Goal: Book appointment/travel/reservation

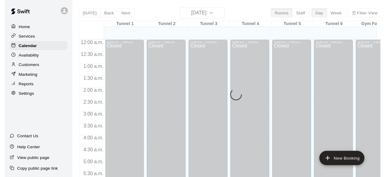
scroll to position [298, 0]
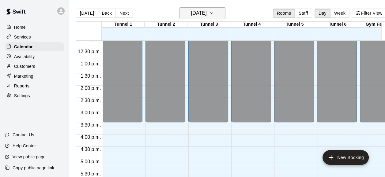
click at [214, 14] on icon "button" at bounding box center [211, 12] width 5 height 7
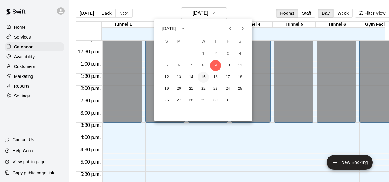
click at [204, 78] on button "15" at bounding box center [203, 77] width 11 height 11
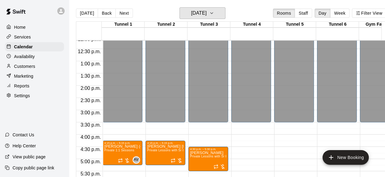
scroll to position [328, 0]
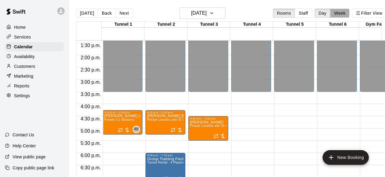
click at [347, 13] on button "Week" at bounding box center [339, 13] width 19 height 9
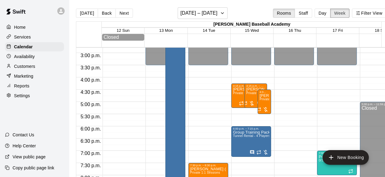
scroll to position [331, 0]
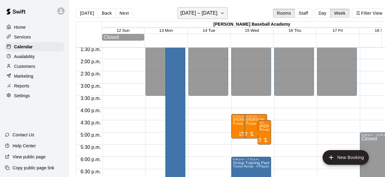
click at [221, 12] on icon "button" at bounding box center [222, 12] width 5 height 7
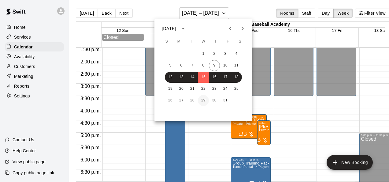
click at [205, 100] on button "29" at bounding box center [203, 100] width 11 height 11
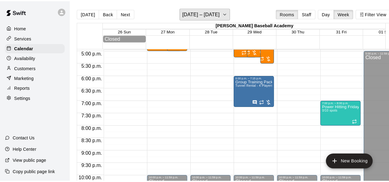
scroll to position [423, 0]
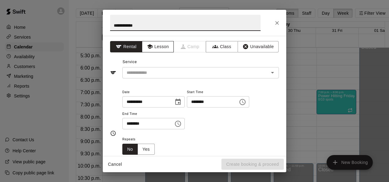
type input "**********"
click at [158, 48] on button "Lesson" at bounding box center [158, 46] width 32 height 11
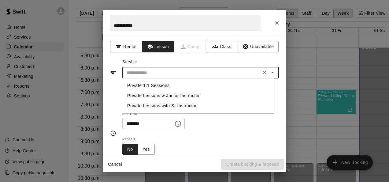
click at [162, 70] on input "text" at bounding box center [191, 73] width 135 height 8
click at [162, 85] on li "Private 1:1 Sessions" at bounding box center [198, 85] width 152 height 10
type input "**********"
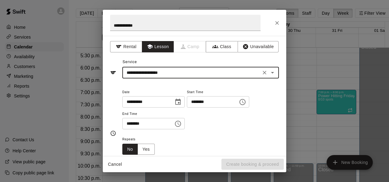
click at [135, 124] on input "********" at bounding box center [145, 123] width 47 height 11
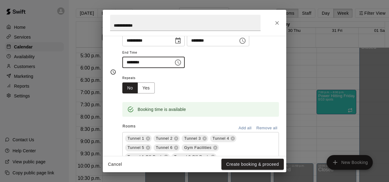
scroll to position [92, 0]
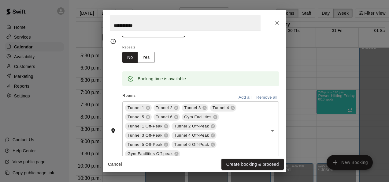
type input "********"
click at [269, 97] on button "Remove all" at bounding box center [267, 97] width 24 height 9
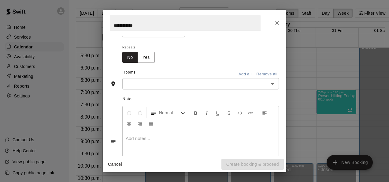
scroll to position [80, 0]
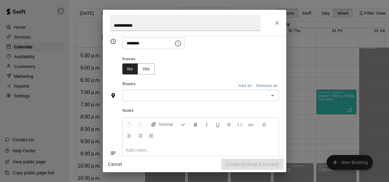
click at [218, 96] on input "text" at bounding box center [195, 95] width 143 height 8
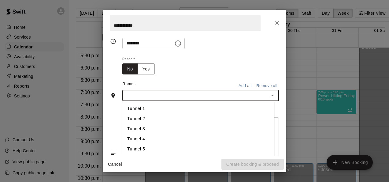
click at [150, 108] on li "Tunnel 1" at bounding box center [198, 109] width 152 height 10
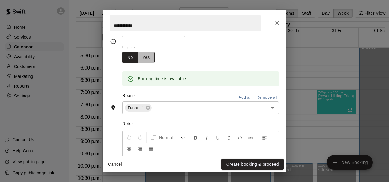
click at [146, 55] on button "Yes" at bounding box center [146, 57] width 17 height 11
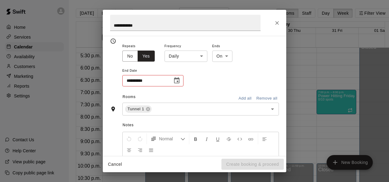
click at [197, 57] on body "Home Services Calendar Availability Customers Marketing Reports Settings Contac…" at bounding box center [194, 96] width 389 height 192
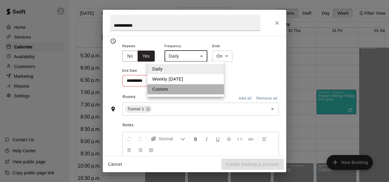
click at [172, 89] on li "Custom" at bounding box center [185, 89] width 76 height 10
type input "******"
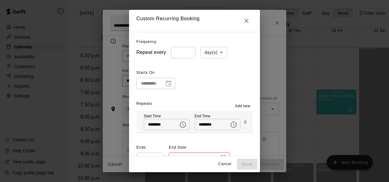
click at [215, 53] on body "Home Services Calendar Availability Customers Marketing Reports Settings Contac…" at bounding box center [194, 96] width 389 height 192
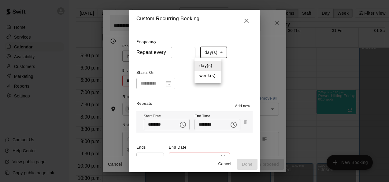
drag, startPoint x: 211, startPoint y: 75, endPoint x: 177, endPoint y: 50, distance: 42.5
click at [211, 75] on li "week(s)" at bounding box center [208, 76] width 27 height 10
type input "******"
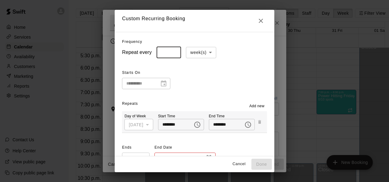
type input "*"
click at [166, 51] on input "*" at bounding box center [169, 52] width 24 height 11
click at [204, 84] on div "**********" at bounding box center [194, 78] width 145 height 21
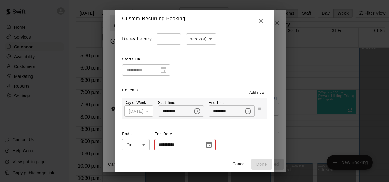
click at [206, 146] on icon "Choose date" at bounding box center [209, 144] width 6 height 6
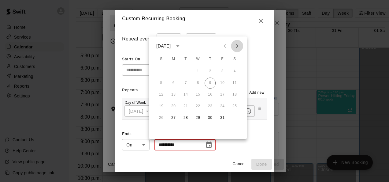
click at [236, 47] on icon "Next month" at bounding box center [236, 45] width 7 height 7
click at [236, 48] on icon "Next month" at bounding box center [236, 45] width 7 height 7
click at [226, 44] on icon "Previous month" at bounding box center [224, 45] width 7 height 7
click at [236, 47] on icon "Next month" at bounding box center [236, 45] width 7 height 7
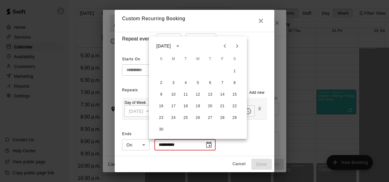
click at [235, 46] on icon "Next month" at bounding box center [236, 45] width 7 height 7
click at [201, 84] on button "10" at bounding box center [197, 82] width 11 height 11
type input "**********"
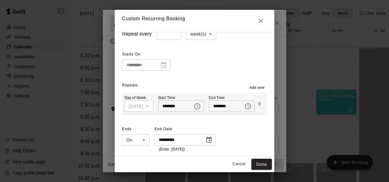
scroll to position [20, 0]
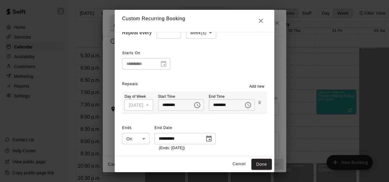
click at [262, 88] on span "Add new" at bounding box center [256, 87] width 15 height 6
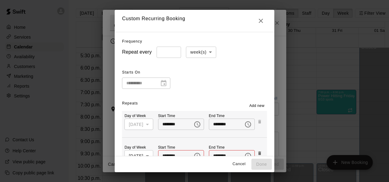
scroll to position [0, 0]
click at [265, 19] on icon "Close" at bounding box center [260, 20] width 7 height 7
type input "*****"
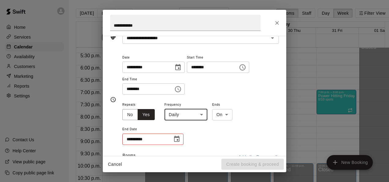
scroll to position [32, 0]
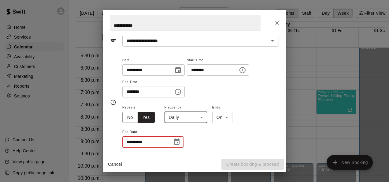
click at [181, 70] on icon "Choose date, selected date is Oct 27, 2025" at bounding box center [178, 70] width 6 height 6
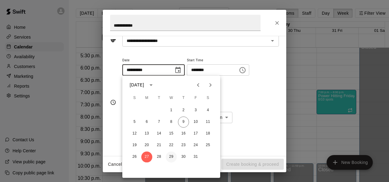
click at [173, 158] on button "29" at bounding box center [171, 156] width 11 height 11
type input "**********"
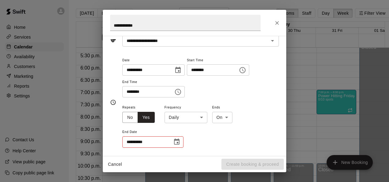
scroll to position [62, 0]
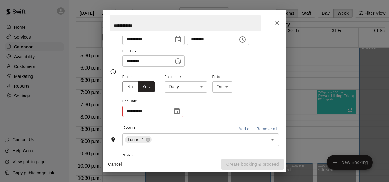
click at [197, 87] on body "Home Services Calendar Availability Customers Marketing Reports Settings Contac…" at bounding box center [194, 96] width 389 height 192
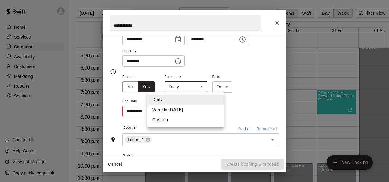
click at [192, 121] on li "Custom" at bounding box center [185, 120] width 76 height 10
type input "******"
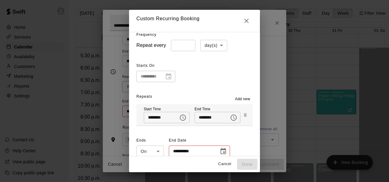
scroll to position [13, 0]
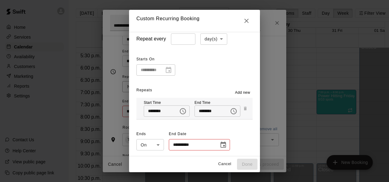
click at [176, 37] on input "*" at bounding box center [183, 38] width 24 height 11
type input "*"
click at [215, 35] on body "Home Services Calendar Availability Customers Marketing Reports Settings Contac…" at bounding box center [194, 96] width 389 height 192
click at [203, 61] on li "week(s)" at bounding box center [208, 62] width 27 height 10
type input "******"
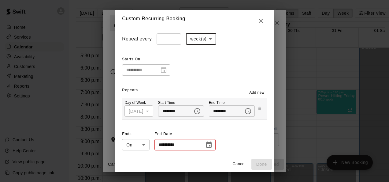
click at [207, 149] on button "Choose date" at bounding box center [209, 145] width 12 height 12
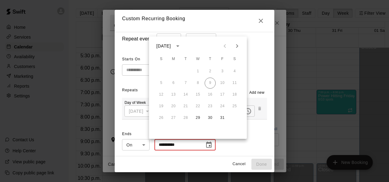
click at [235, 48] on icon "Next month" at bounding box center [236, 45] width 7 height 7
click at [235, 47] on icon "Next month" at bounding box center [236, 45] width 7 height 7
click at [198, 82] on button "10" at bounding box center [197, 82] width 11 height 11
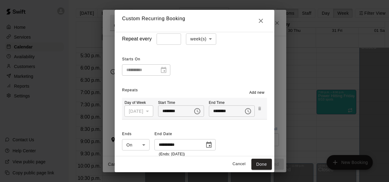
type input "**********"
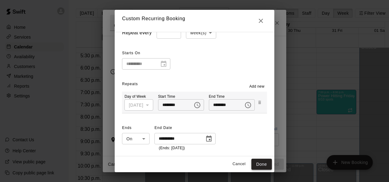
click at [262, 163] on button "Done" at bounding box center [261, 163] width 20 height 11
type input "**********"
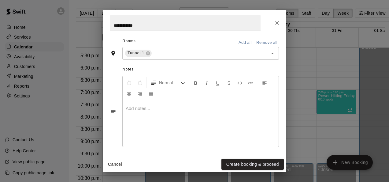
scroll to position [180, 0]
click at [257, 163] on button "Create booking & proceed" at bounding box center [252, 163] width 62 height 11
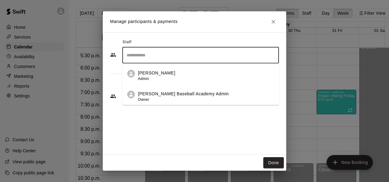
click at [184, 54] on input "Search staff" at bounding box center [200, 55] width 151 height 11
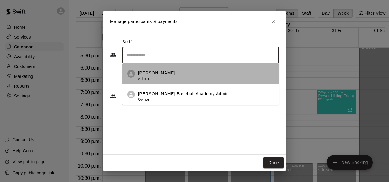
click at [178, 74] on div "[PERSON_NAME] Admin" at bounding box center [206, 76] width 136 height 12
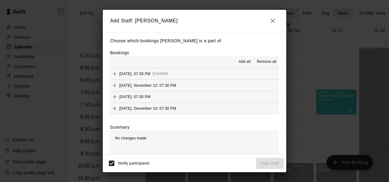
click at [241, 61] on span "Add all" at bounding box center [245, 62] width 12 height 6
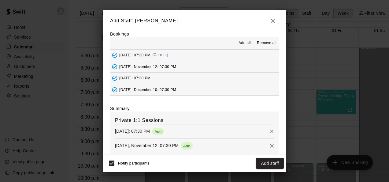
scroll to position [56, 0]
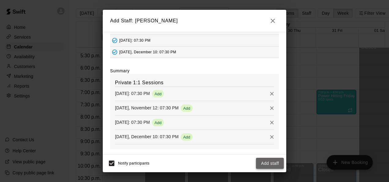
click at [270, 163] on button "Add staff" at bounding box center [270, 163] width 28 height 11
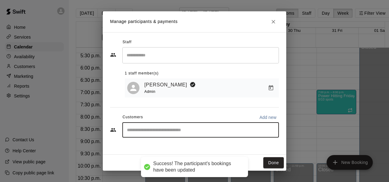
click at [193, 133] on input "Start typing to search customers..." at bounding box center [200, 130] width 151 height 6
type input "*"
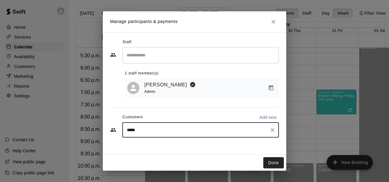
type input "******"
click at [183, 143] on div "[PERSON_NAME]" at bounding box center [173, 145] width 66 height 6
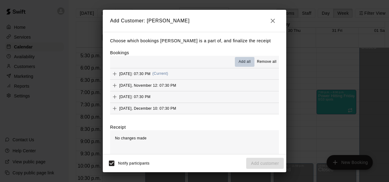
click at [241, 62] on span "Add all" at bounding box center [245, 62] width 12 height 6
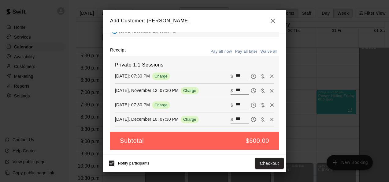
scroll to position [77, 0]
click at [246, 51] on button "Pay all later" at bounding box center [246, 51] width 25 height 9
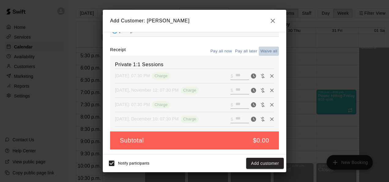
click at [266, 49] on button "Waive all" at bounding box center [269, 51] width 20 height 9
type input "*"
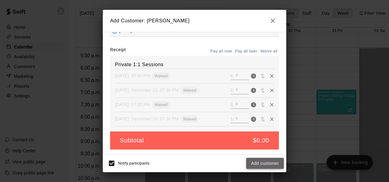
click at [269, 161] on button "Add customer" at bounding box center [265, 163] width 38 height 11
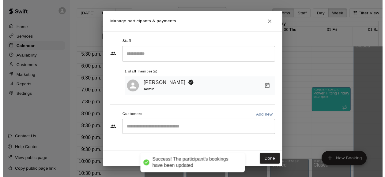
scroll to position [56, 0]
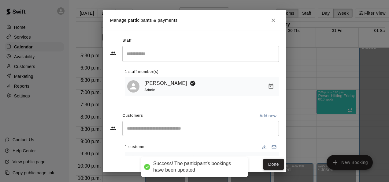
click at [274, 165] on button "Done" at bounding box center [273, 163] width 20 height 11
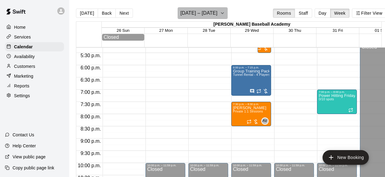
click at [217, 15] on h6 "[DATE] – [DATE]" at bounding box center [198, 13] width 37 height 9
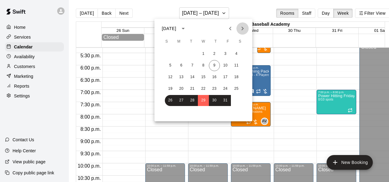
click at [241, 29] on icon "Next month" at bounding box center [242, 28] width 7 height 7
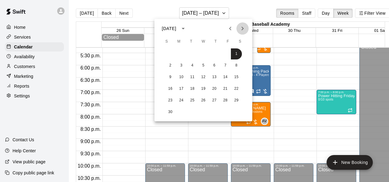
click at [241, 29] on icon "Next month" at bounding box center [242, 28] width 7 height 7
click at [205, 67] on button "7" at bounding box center [203, 65] width 11 height 11
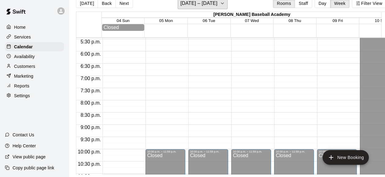
scroll to position [390, 0]
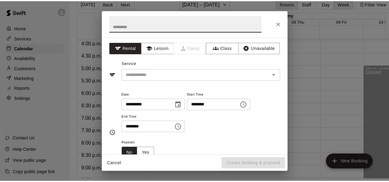
scroll to position [10, 0]
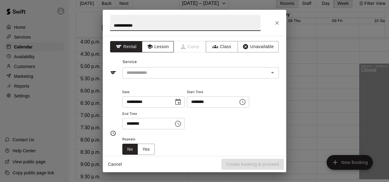
type input "**********"
click at [153, 42] on button "Lesson" at bounding box center [158, 46] width 32 height 11
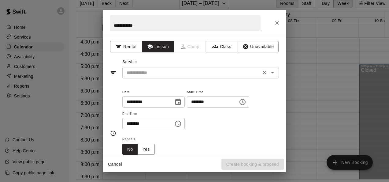
click at [160, 73] on input "text" at bounding box center [191, 73] width 135 height 8
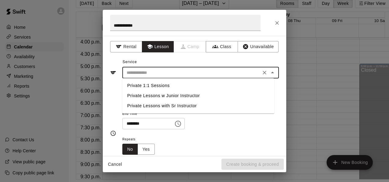
click at [157, 82] on li "Private 1:1 Sessions" at bounding box center [198, 85] width 152 height 10
type input "**********"
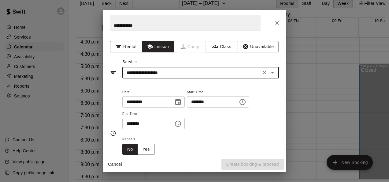
click at [136, 124] on input "********" at bounding box center [145, 123] width 47 height 11
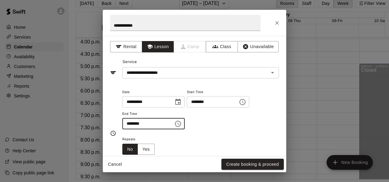
scroll to position [31, 0]
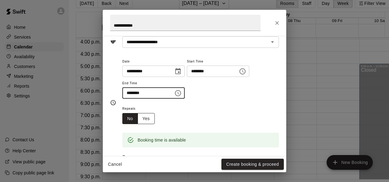
type input "********"
click at [147, 116] on button "Yes" at bounding box center [146, 118] width 17 height 11
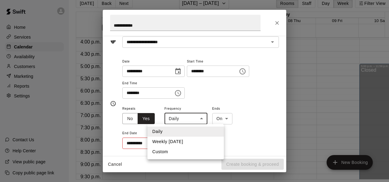
click at [187, 118] on body "Home Services Calendar Availability Customers Marketing Reports Settings Contac…" at bounding box center [194, 86] width 389 height 192
click at [178, 151] on li "Custom" at bounding box center [185, 152] width 76 height 10
type input "******"
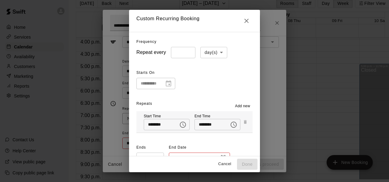
click at [176, 55] on input "*" at bounding box center [183, 52] width 24 height 11
type input "*"
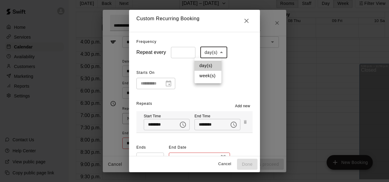
click at [214, 50] on body "Home Services Calendar Availability Customers Marketing Reports Settings Contac…" at bounding box center [194, 86] width 389 height 192
click at [210, 74] on li "week(s)" at bounding box center [208, 76] width 27 height 10
type input "******"
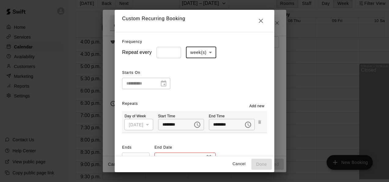
click at [218, 76] on div "**********" at bounding box center [194, 78] width 145 height 21
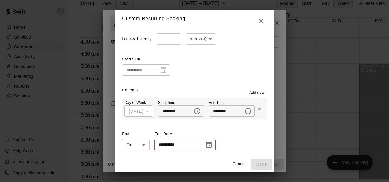
click at [206, 146] on icon "Choose date" at bounding box center [209, 144] width 6 height 6
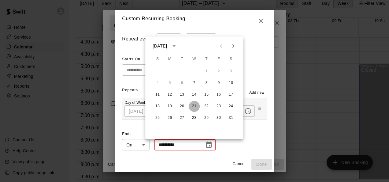
click at [195, 106] on button "21" at bounding box center [194, 106] width 11 height 11
type input "**********"
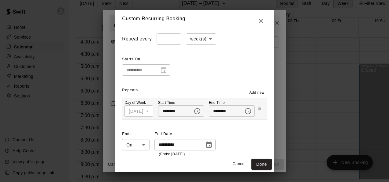
scroll to position [20, 0]
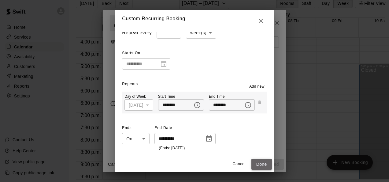
click at [269, 162] on button "Done" at bounding box center [261, 163] width 20 height 11
type input "**********"
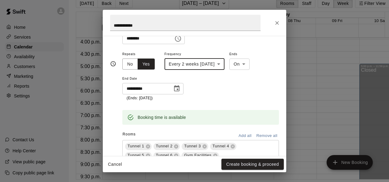
scroll to position [153, 0]
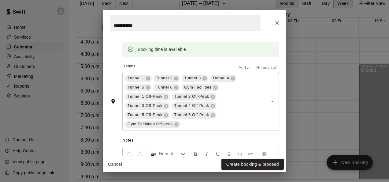
click at [264, 67] on button "Remove all" at bounding box center [267, 67] width 24 height 9
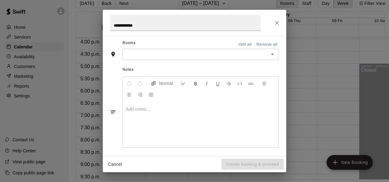
click at [192, 53] on input "text" at bounding box center [195, 54] width 143 height 8
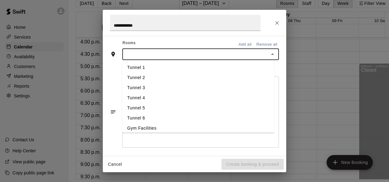
click at [150, 64] on li "Tunnel 1" at bounding box center [198, 67] width 152 height 10
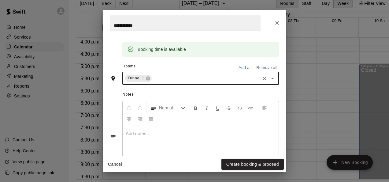
click at [253, 166] on button "Create booking & proceed" at bounding box center [252, 163] width 62 height 11
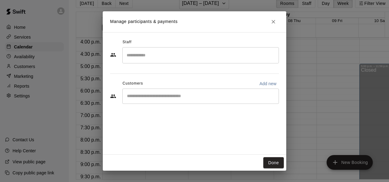
click at [180, 54] on input "Search staff" at bounding box center [200, 55] width 151 height 11
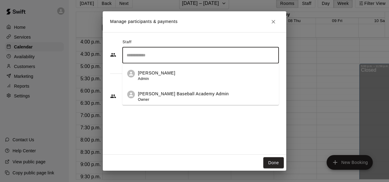
click at [158, 73] on p "[PERSON_NAME]" at bounding box center [156, 73] width 37 height 6
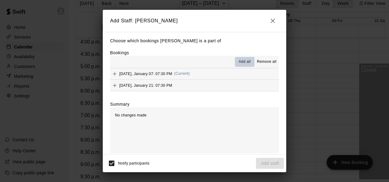
click at [241, 61] on span "Add all" at bounding box center [245, 62] width 12 height 6
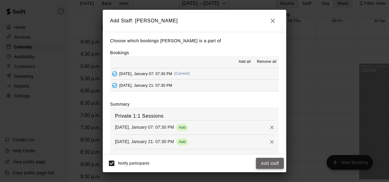
click at [267, 158] on button "Add staff" at bounding box center [270, 163] width 28 height 11
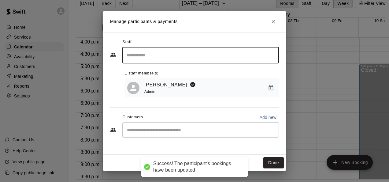
click at [186, 136] on div "​" at bounding box center [200, 129] width 157 height 15
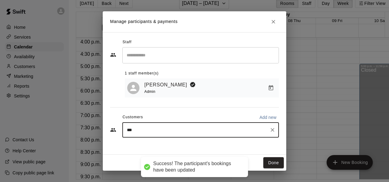
type input "****"
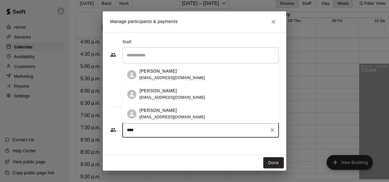
click at [178, 90] on div "[PERSON_NAME]" at bounding box center [173, 90] width 66 height 6
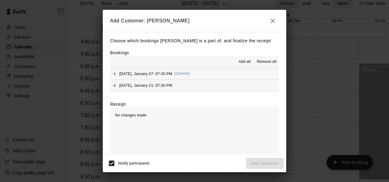
click at [241, 63] on span "Add all" at bounding box center [245, 62] width 12 height 6
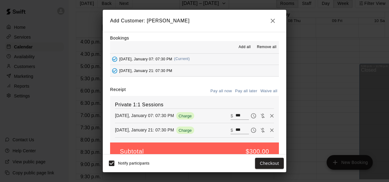
scroll to position [26, 0]
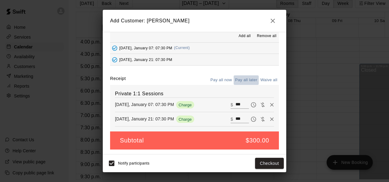
click at [242, 78] on button "Pay all later" at bounding box center [246, 79] width 25 height 9
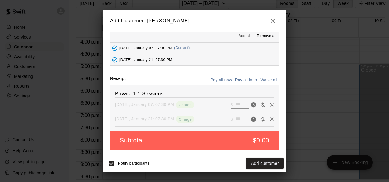
click at [267, 78] on button "Waive all" at bounding box center [269, 79] width 20 height 9
type input "*"
click at [265, 163] on button "Add customer" at bounding box center [265, 163] width 38 height 11
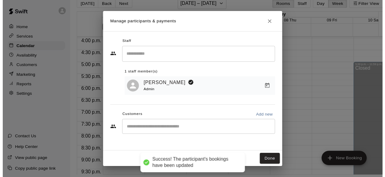
scroll to position [5, 0]
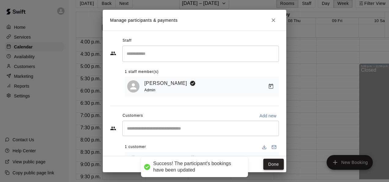
click at [272, 163] on button "Done" at bounding box center [273, 163] width 20 height 11
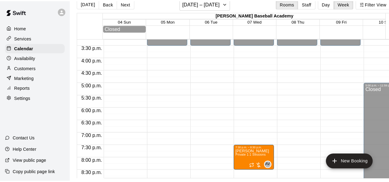
scroll to position [360, 0]
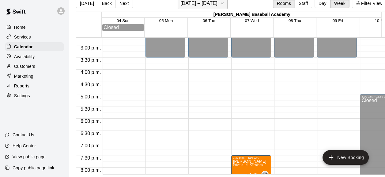
click at [222, 3] on icon "button" at bounding box center [222, 3] width 2 height 1
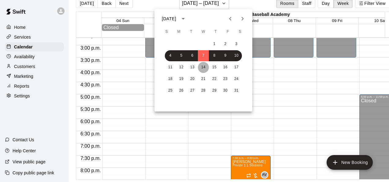
click at [203, 68] on button "14" at bounding box center [203, 67] width 11 height 11
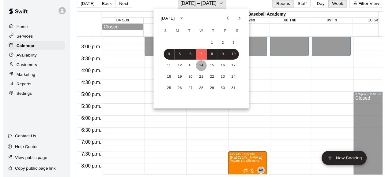
scroll to position [7, 0]
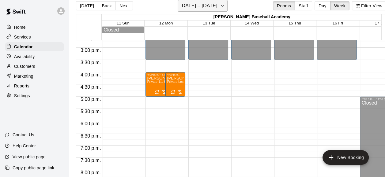
click at [220, 8] on button "[DATE] – [DATE]" at bounding box center [202, 6] width 50 height 12
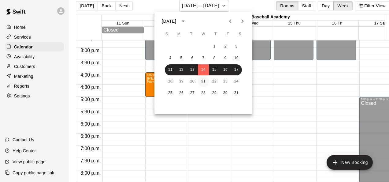
click at [204, 82] on button "21" at bounding box center [203, 81] width 11 height 11
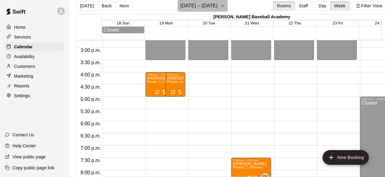
click at [220, 3] on icon "button" at bounding box center [222, 5] width 5 height 7
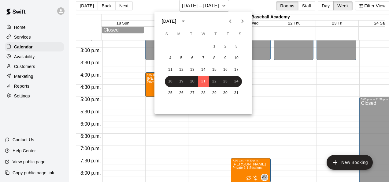
click at [230, 20] on icon "Previous month" at bounding box center [230, 21] width 2 height 4
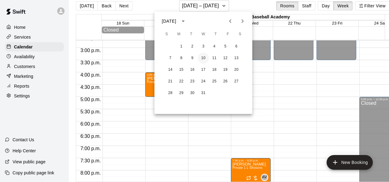
click at [203, 56] on button "10" at bounding box center [203, 58] width 11 height 11
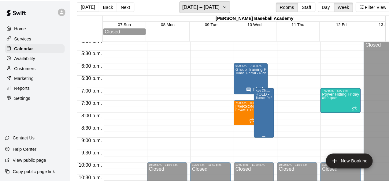
scroll to position [421, 0]
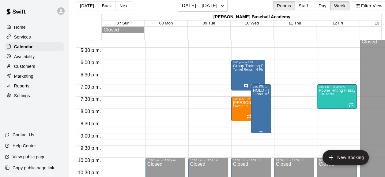
click at [261, 98] on div "HOLD - [PERSON_NAME] Tunnel Rental - 4 Players Per Tunnel" at bounding box center [261, 176] width 16 height 177
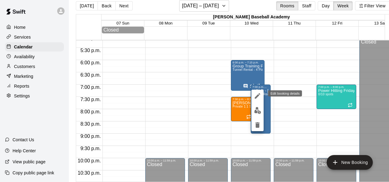
click at [257, 95] on icon "edit" at bounding box center [258, 96] width 6 height 6
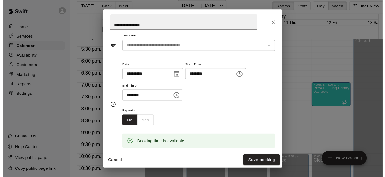
scroll to position [0, 0]
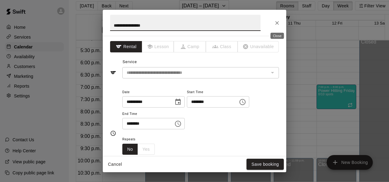
click at [277, 25] on icon "Close" at bounding box center [277, 23] width 6 height 6
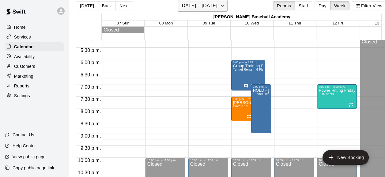
click at [225, 7] on icon "button" at bounding box center [222, 5] width 5 height 7
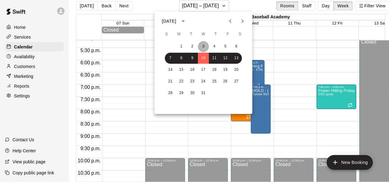
click at [204, 45] on button "3" at bounding box center [203, 46] width 11 height 11
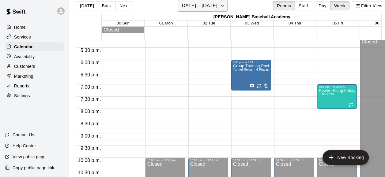
click at [225, 6] on icon "button" at bounding box center [222, 5] width 5 height 7
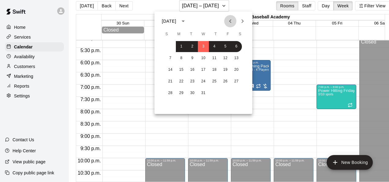
click at [228, 20] on icon "Previous month" at bounding box center [230, 20] width 7 height 7
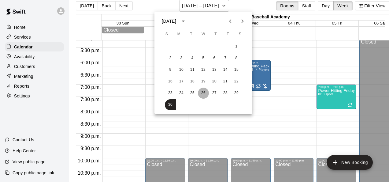
click at [204, 91] on button "26" at bounding box center [203, 92] width 11 height 11
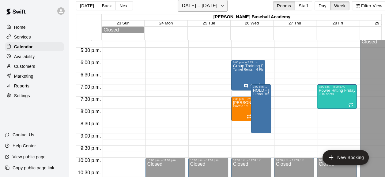
click at [223, 5] on icon "button" at bounding box center [222, 5] width 5 height 7
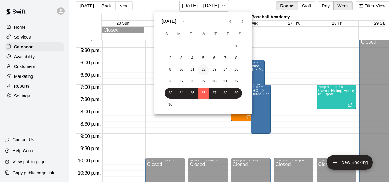
click at [204, 69] on button "12" at bounding box center [203, 69] width 11 height 11
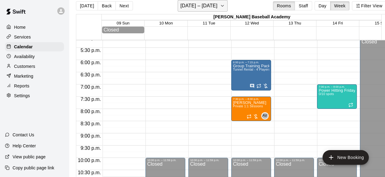
click at [221, 4] on button "[DATE] – [DATE]" at bounding box center [202, 6] width 50 height 12
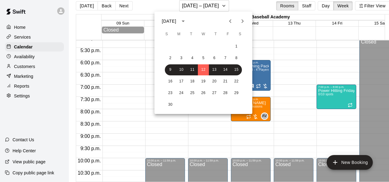
click at [231, 22] on icon "Previous month" at bounding box center [230, 20] width 7 height 7
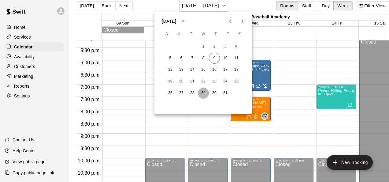
click at [206, 94] on button "29" at bounding box center [203, 92] width 11 height 11
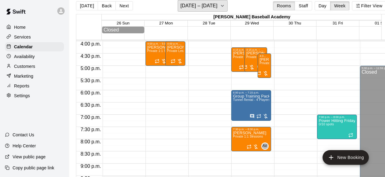
scroll to position [390, 0]
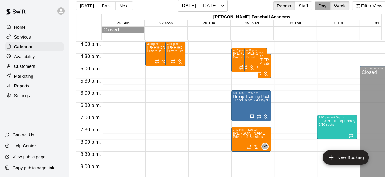
click at [326, 7] on button "Day" at bounding box center [322, 5] width 16 height 9
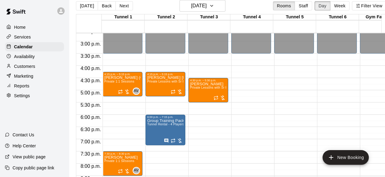
scroll to position [395, 0]
